Goal: Transaction & Acquisition: Purchase product/service

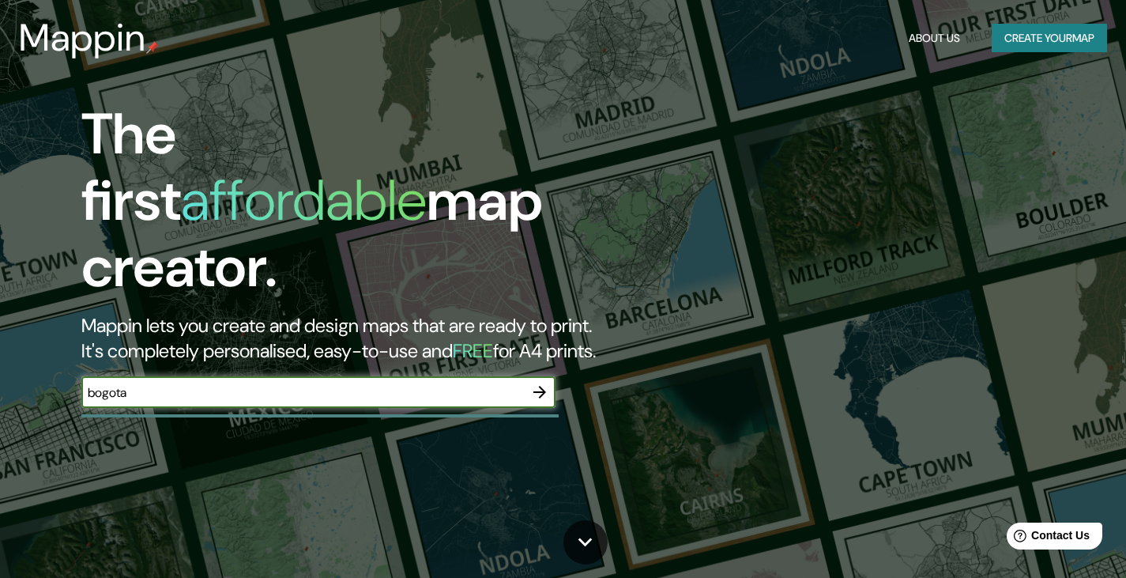
type input "bogota"
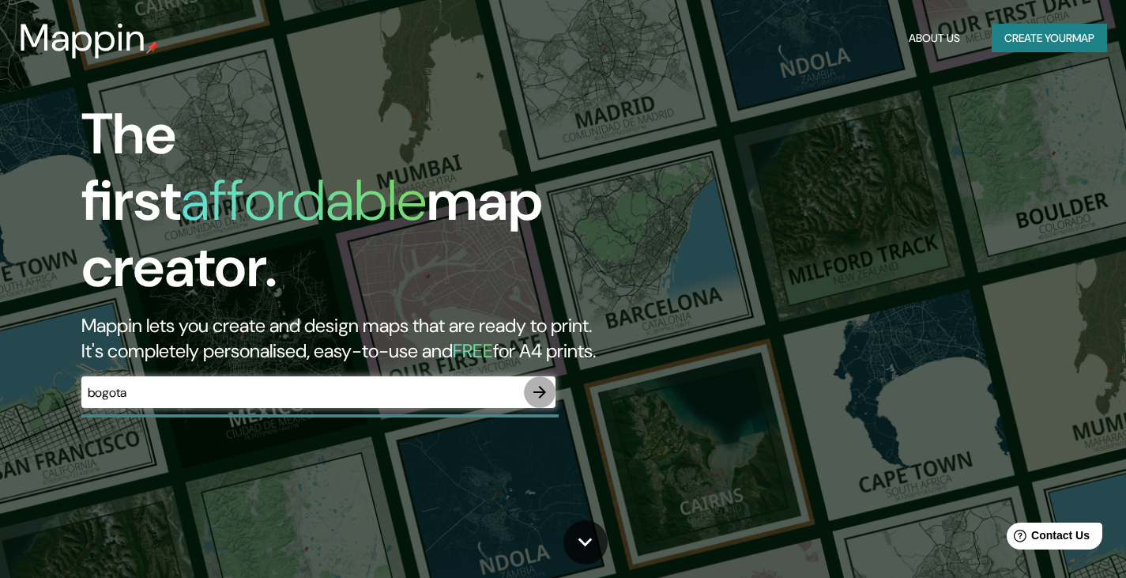
click at [542, 386] on icon "button" at bounding box center [539, 392] width 13 height 13
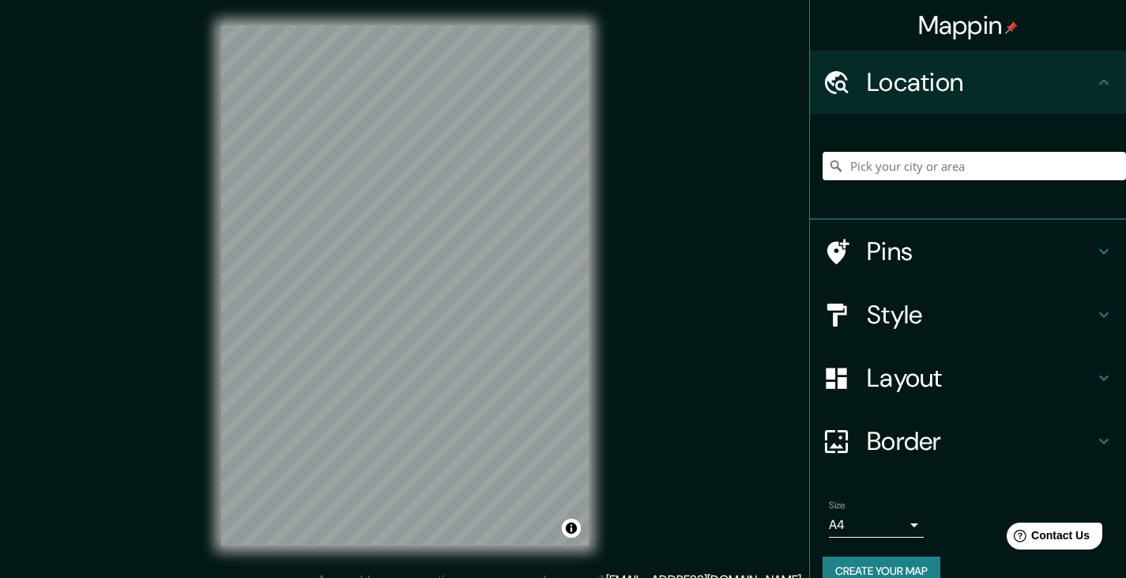
click at [867, 158] on input "Pick your city or area" at bounding box center [973, 166] width 303 height 28
click at [1006, 171] on input "[GEOGRAPHIC_DATA] [GEOGRAPHIC_DATA], [GEOGRAPHIC_DATA], [GEOGRAPHIC_DATA]" at bounding box center [973, 166] width 303 height 28
drag, startPoint x: 935, startPoint y: 164, endPoint x: 1137, endPoint y: 194, distance: 203.6
click at [1125, 194] on html "Mappin Location [GEOGRAPHIC_DATA] [GEOGRAPHIC_DATA], [GEOGRAPHIC_DATA], [GEOGRA…" at bounding box center [563, 289] width 1126 height 578
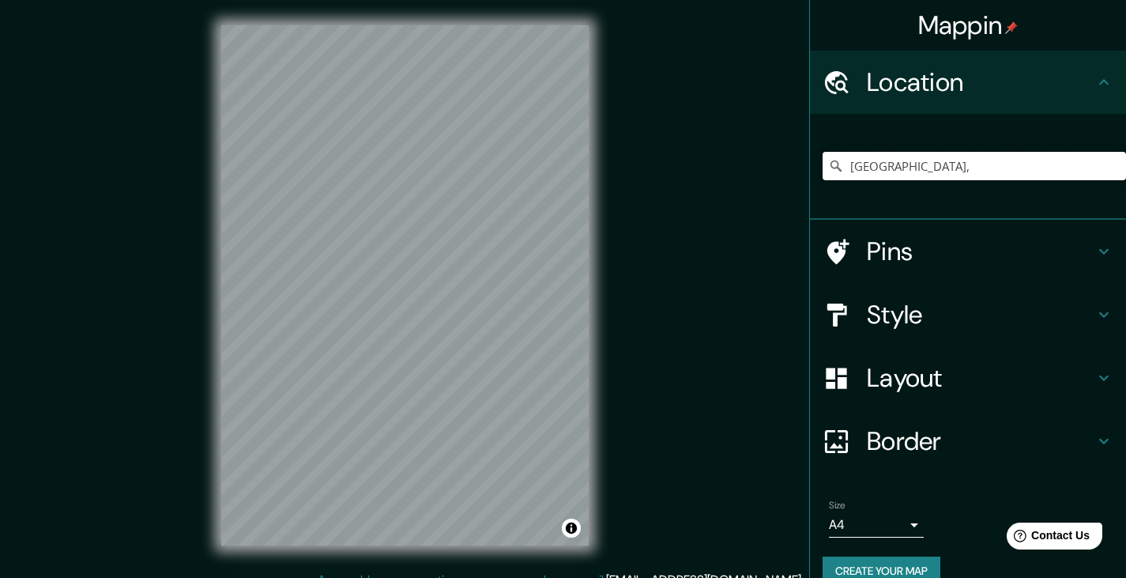
scroll to position [0, 0]
type input "[STREET_ADDRESS]"
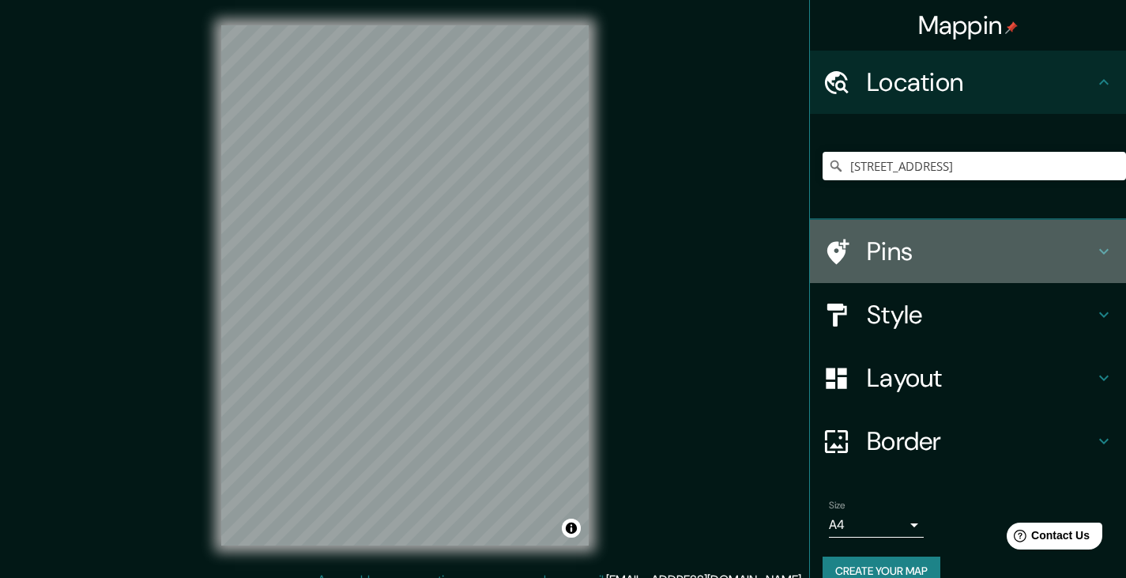
click at [946, 259] on h4 "Pins" at bounding box center [981, 251] width 228 height 32
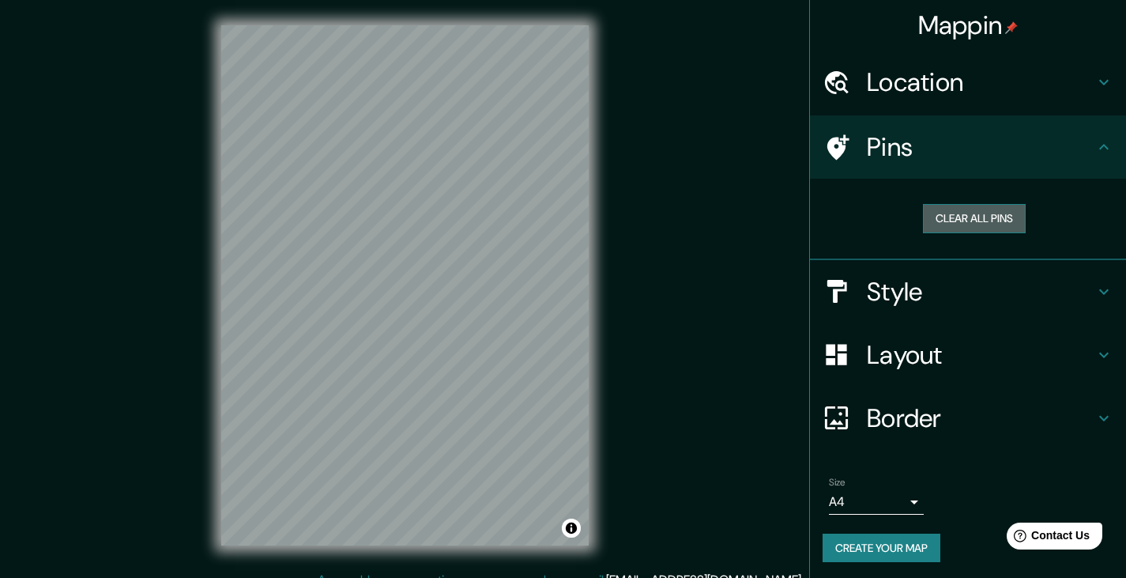
click at [948, 221] on button "Clear all pins" at bounding box center [974, 218] width 103 height 29
click at [960, 227] on button "Clear all pins" at bounding box center [974, 218] width 103 height 29
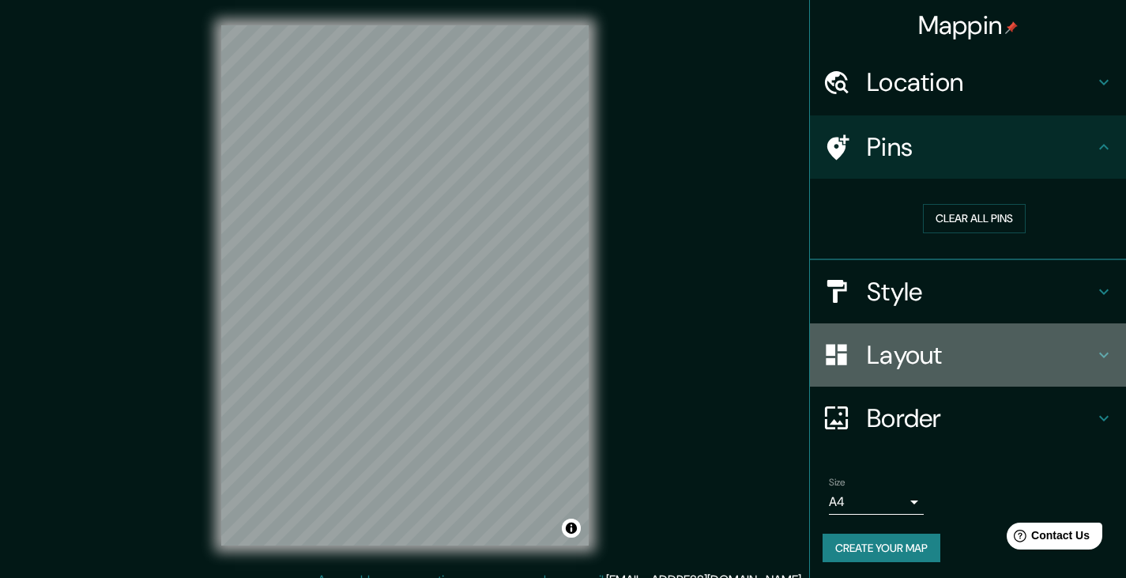
click at [958, 369] on h4 "Layout" at bounding box center [981, 355] width 228 height 32
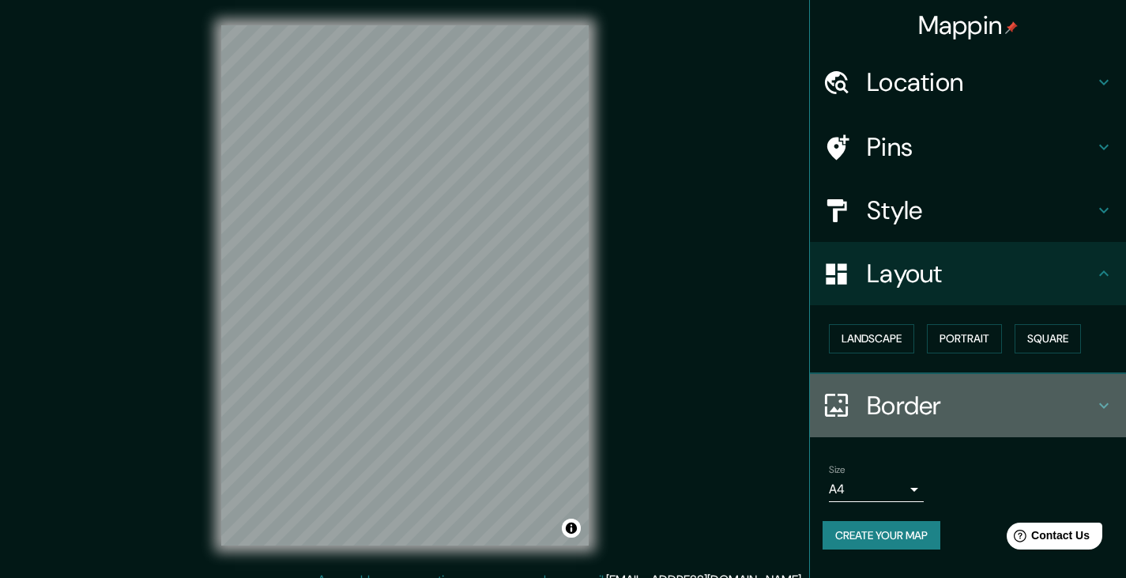
click at [899, 410] on h4 "Border" at bounding box center [981, 405] width 228 height 32
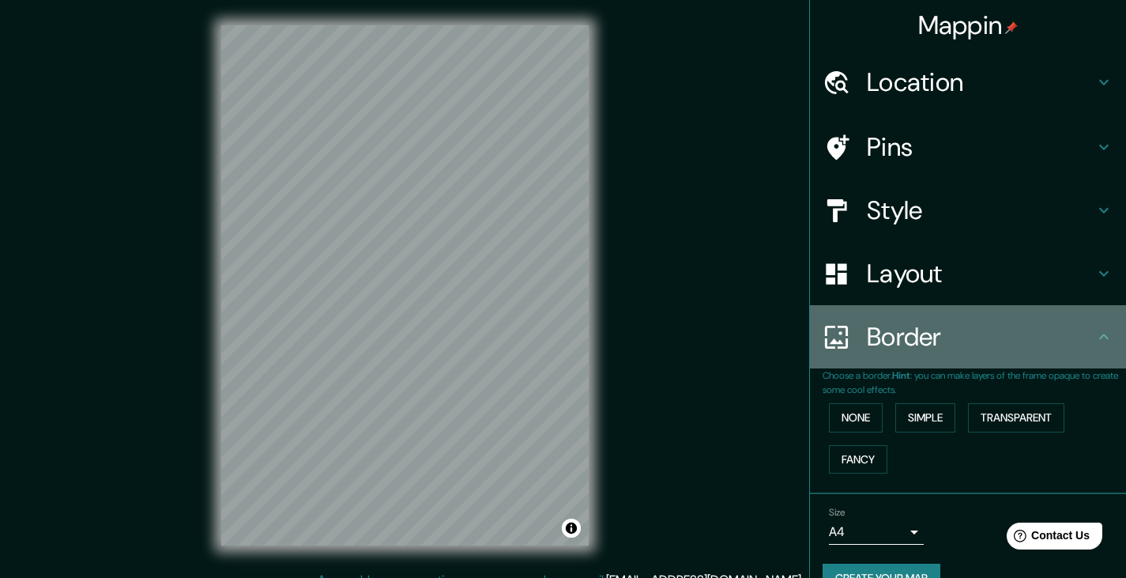
click at [899, 364] on div "Border" at bounding box center [968, 336] width 316 height 63
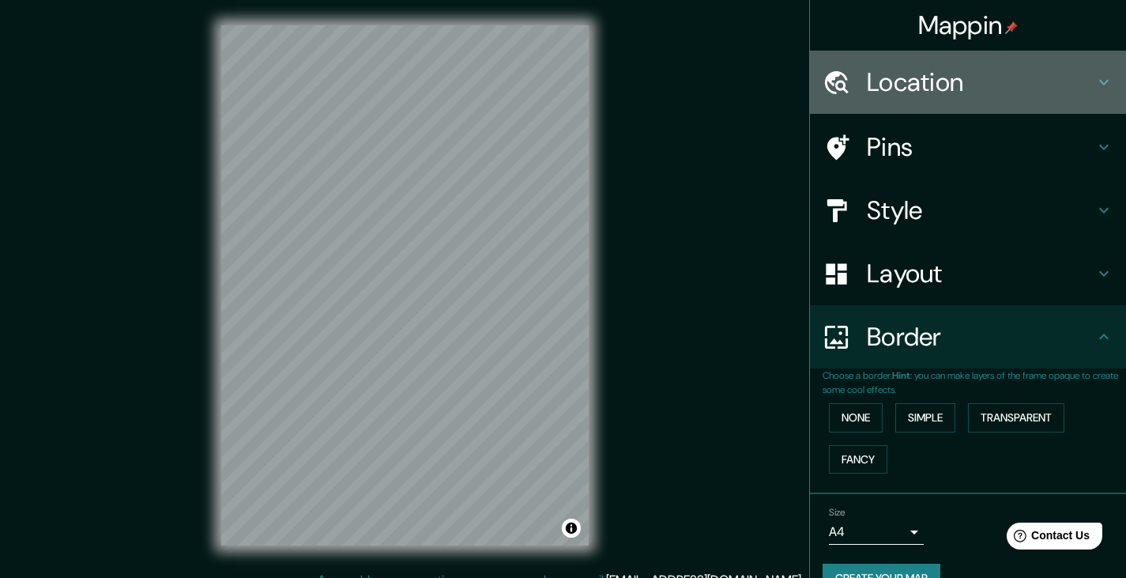
click at [1040, 101] on div "Location" at bounding box center [968, 82] width 316 height 63
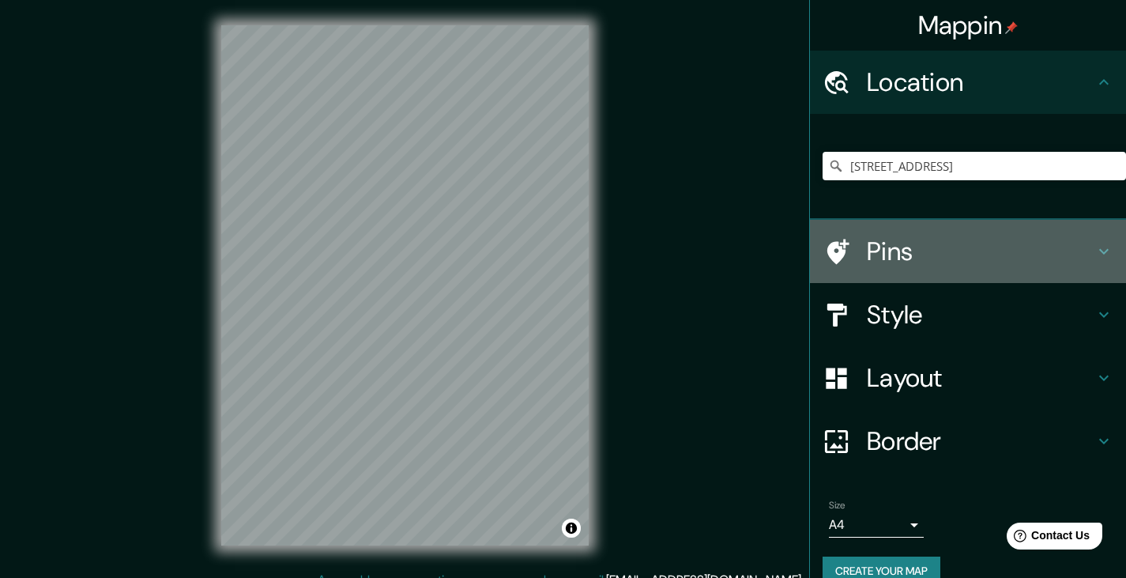
click at [988, 253] on h4 "Pins" at bounding box center [981, 251] width 228 height 32
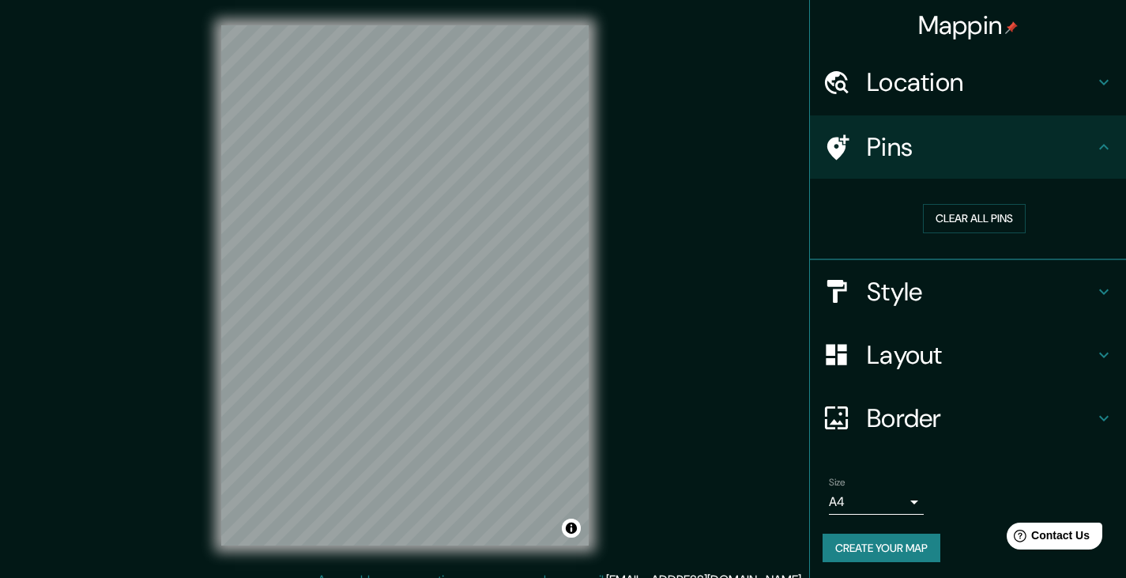
scroll to position [3, 0]
